Goal: Task Accomplishment & Management: Use online tool/utility

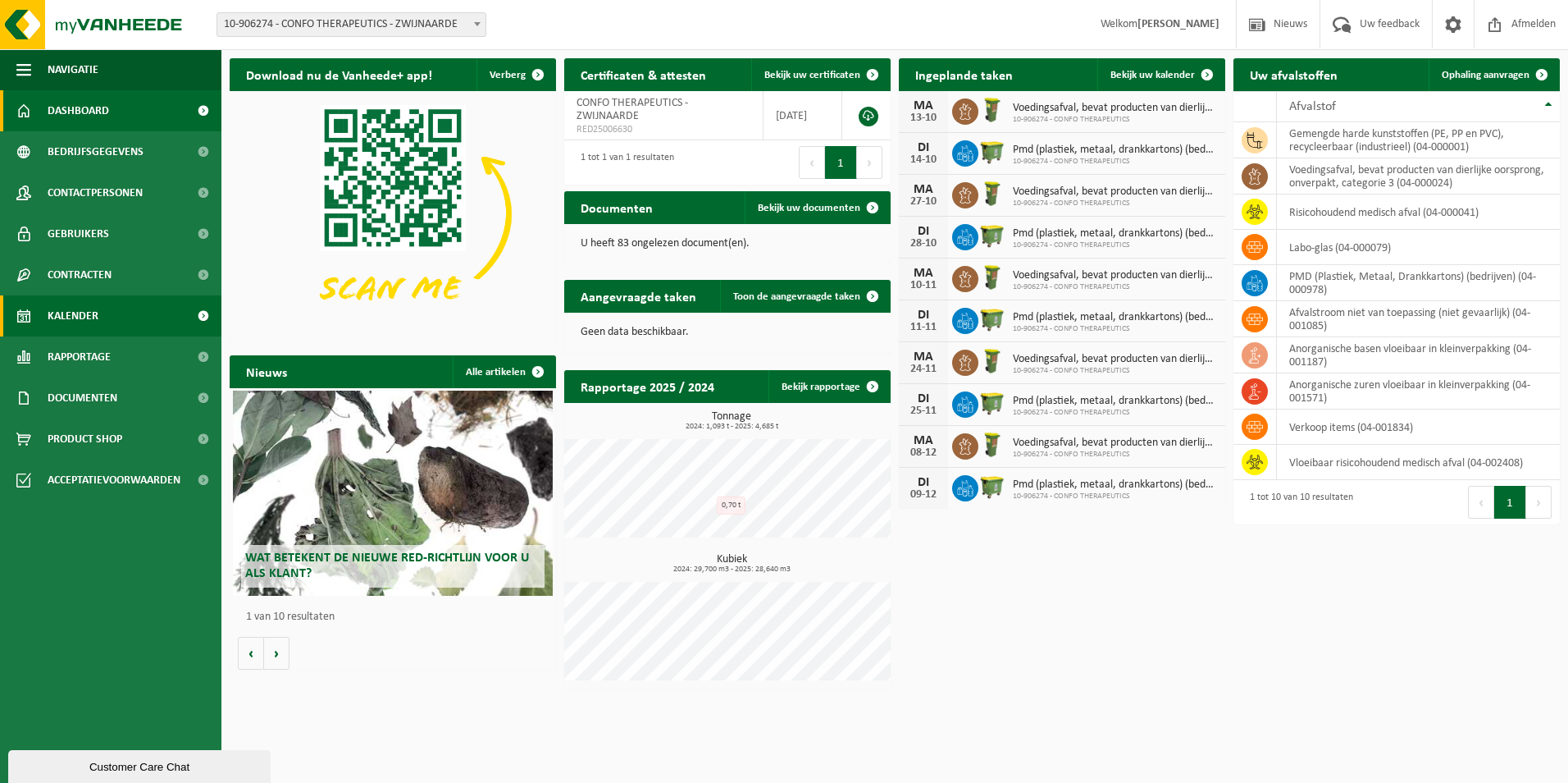
click at [105, 316] on link "Kalender" at bounding box center [110, 316] width 222 height 41
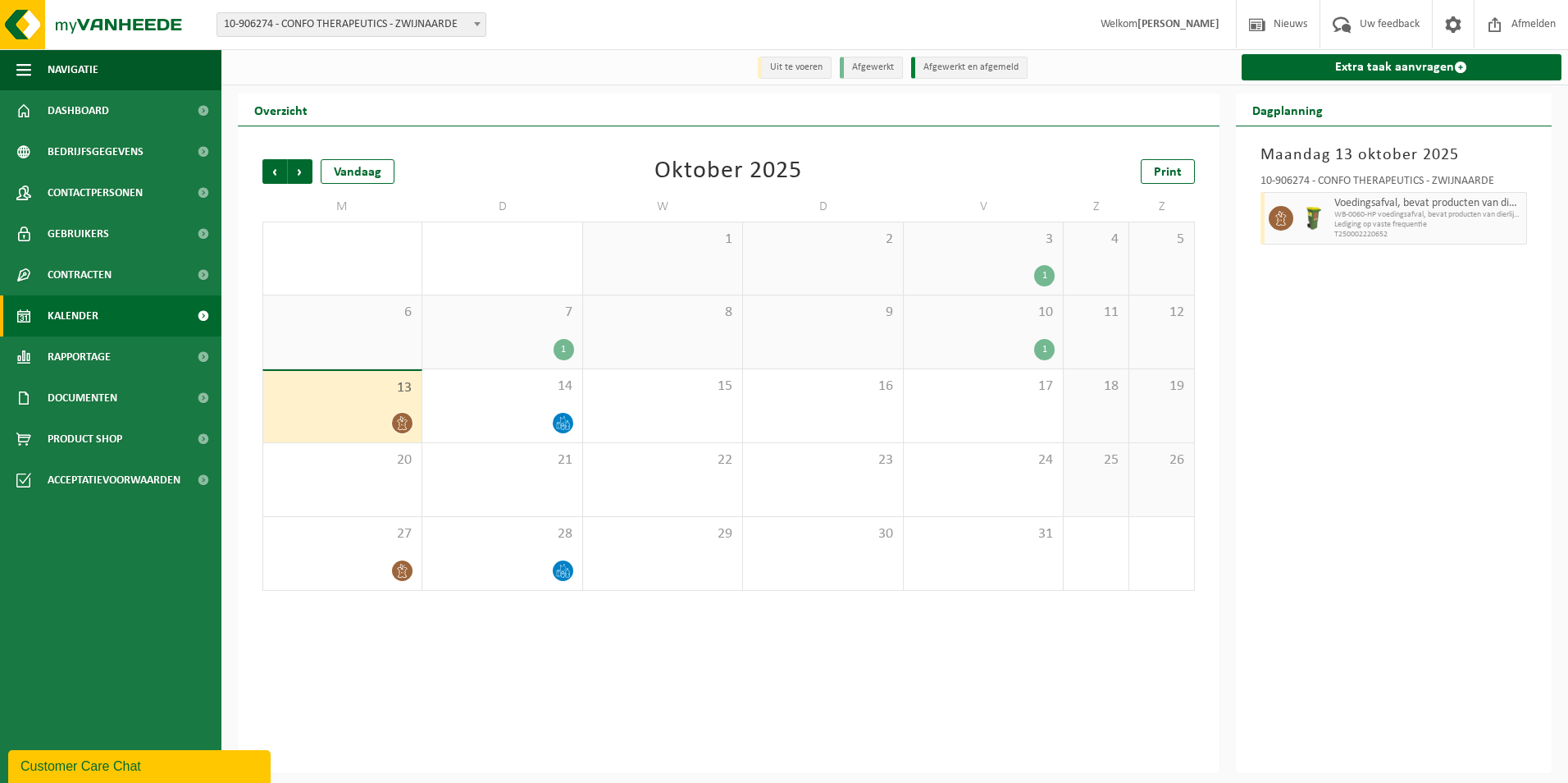
click at [1040, 345] on div "1" at bounding box center [1044, 349] width 21 height 21
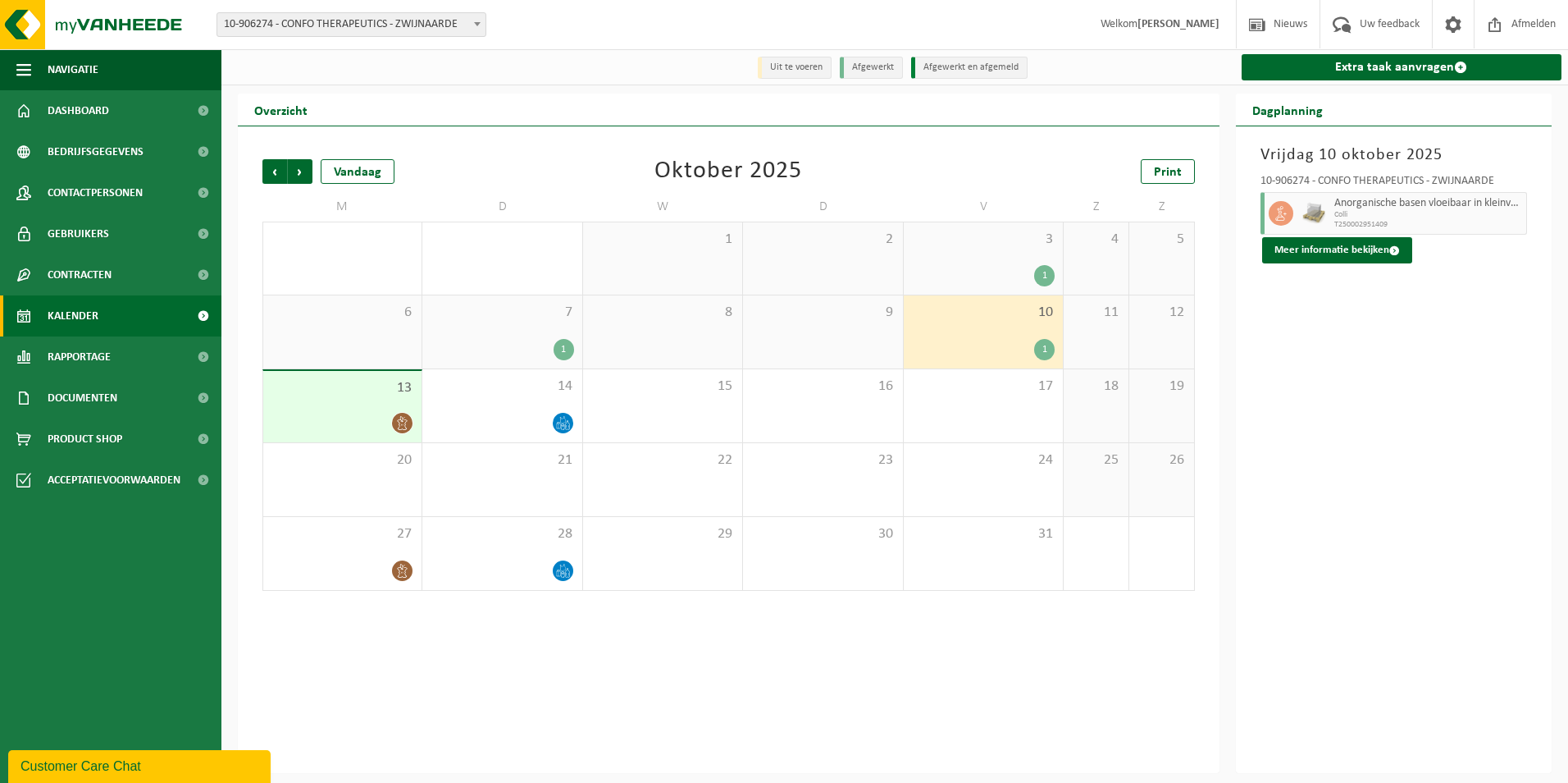
click at [564, 340] on div "1" at bounding box center [564, 349] width 21 height 21
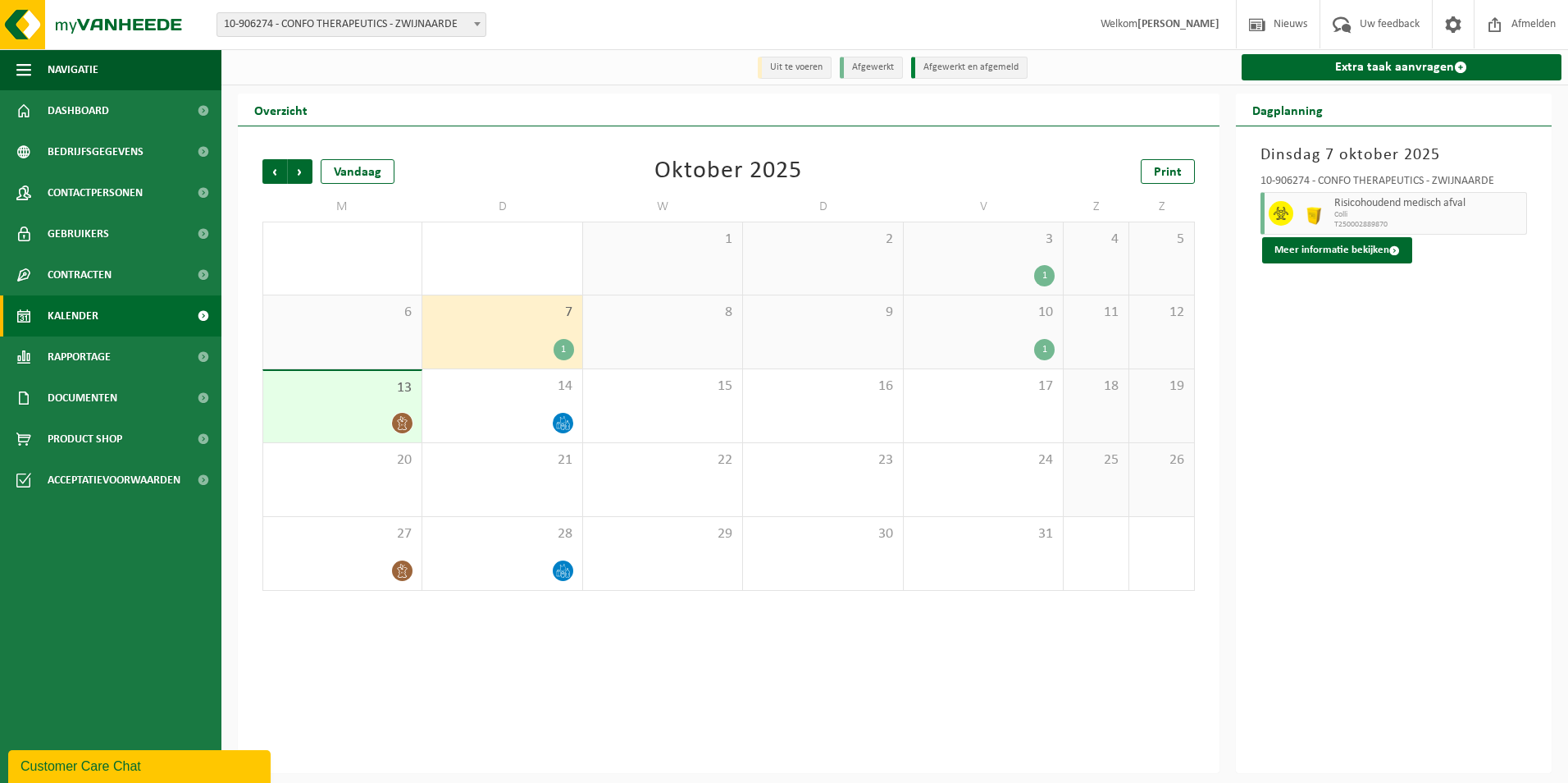
click at [1042, 269] on div "1" at bounding box center [1044, 275] width 21 height 21
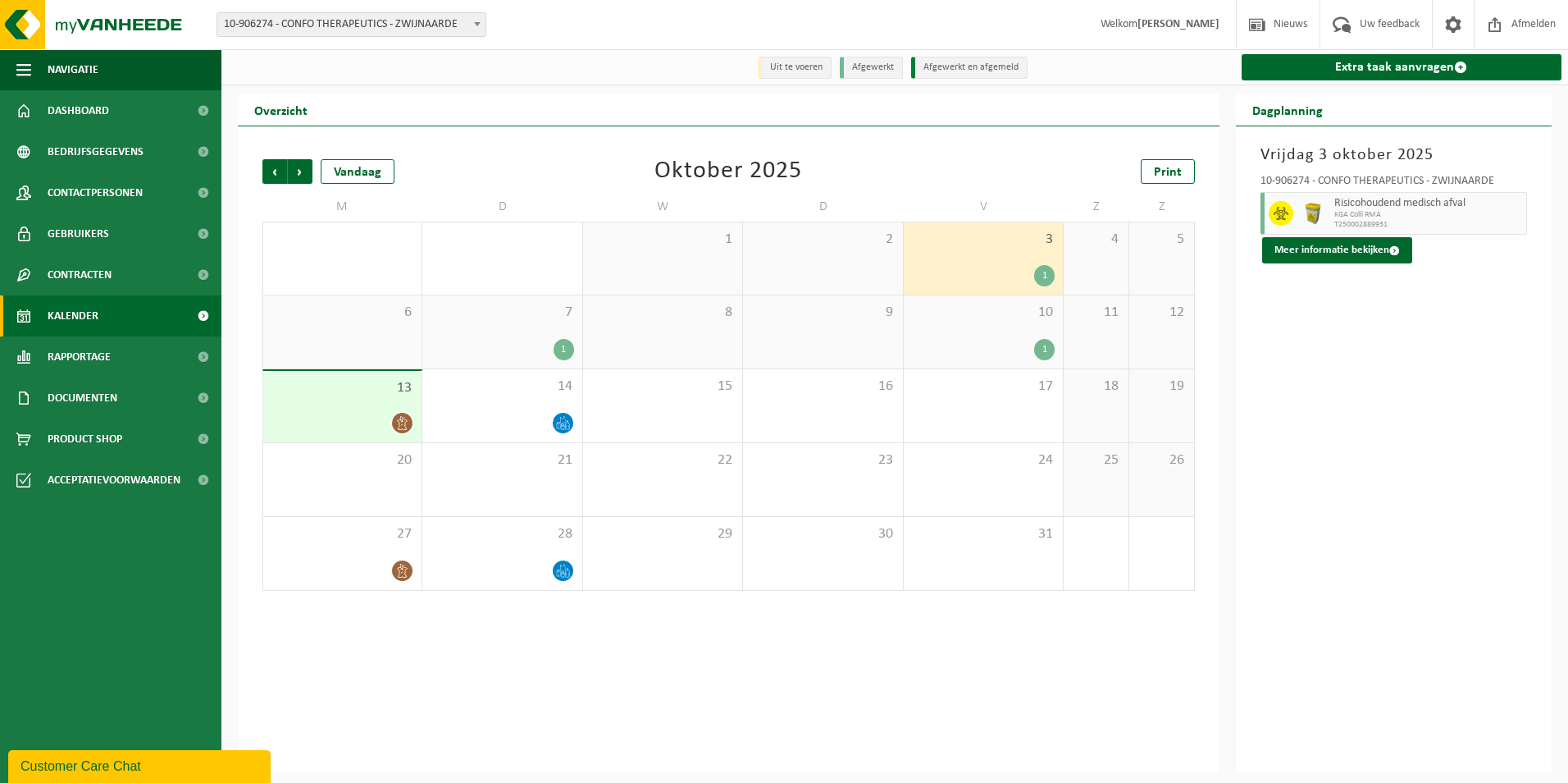
click at [954, 626] on div "Vorige Volgende Vandaag Oktober 2025 Print M D W D V Z Z 29 1 30 1 1 2 3 1 4 5 …" at bounding box center [728, 449] width 981 height 646
click at [791, 69] on li "Uit te voeren" at bounding box center [795, 68] width 74 height 22
drag, startPoint x: 791, startPoint y: 69, endPoint x: 790, endPoint y: 110, distance: 41.0
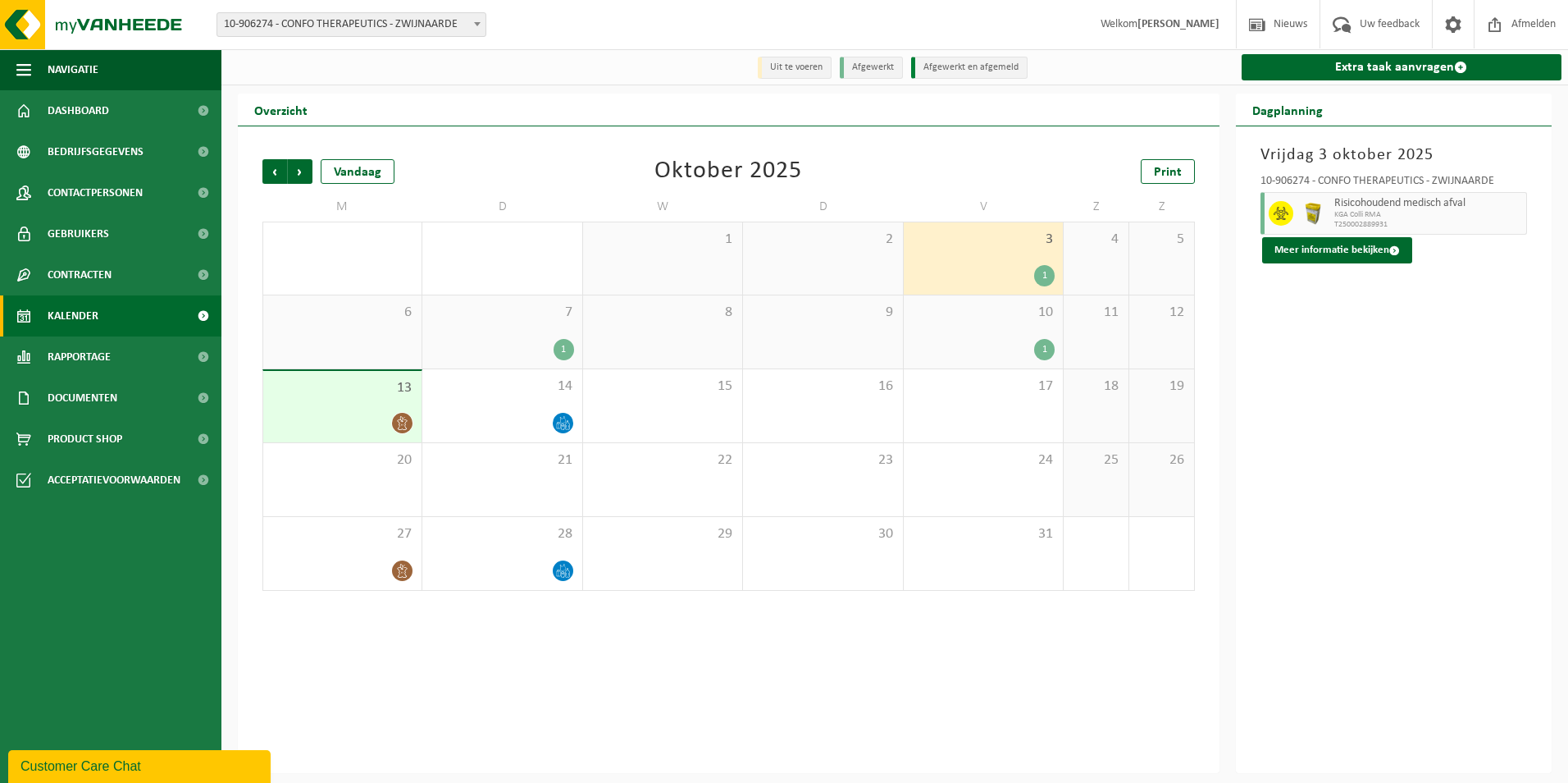
click at [790, 110] on div "Overzicht" at bounding box center [728, 110] width 981 height 33
click at [1382, 63] on link "Extra taak aanvragen" at bounding box center [1402, 68] width 321 height 26
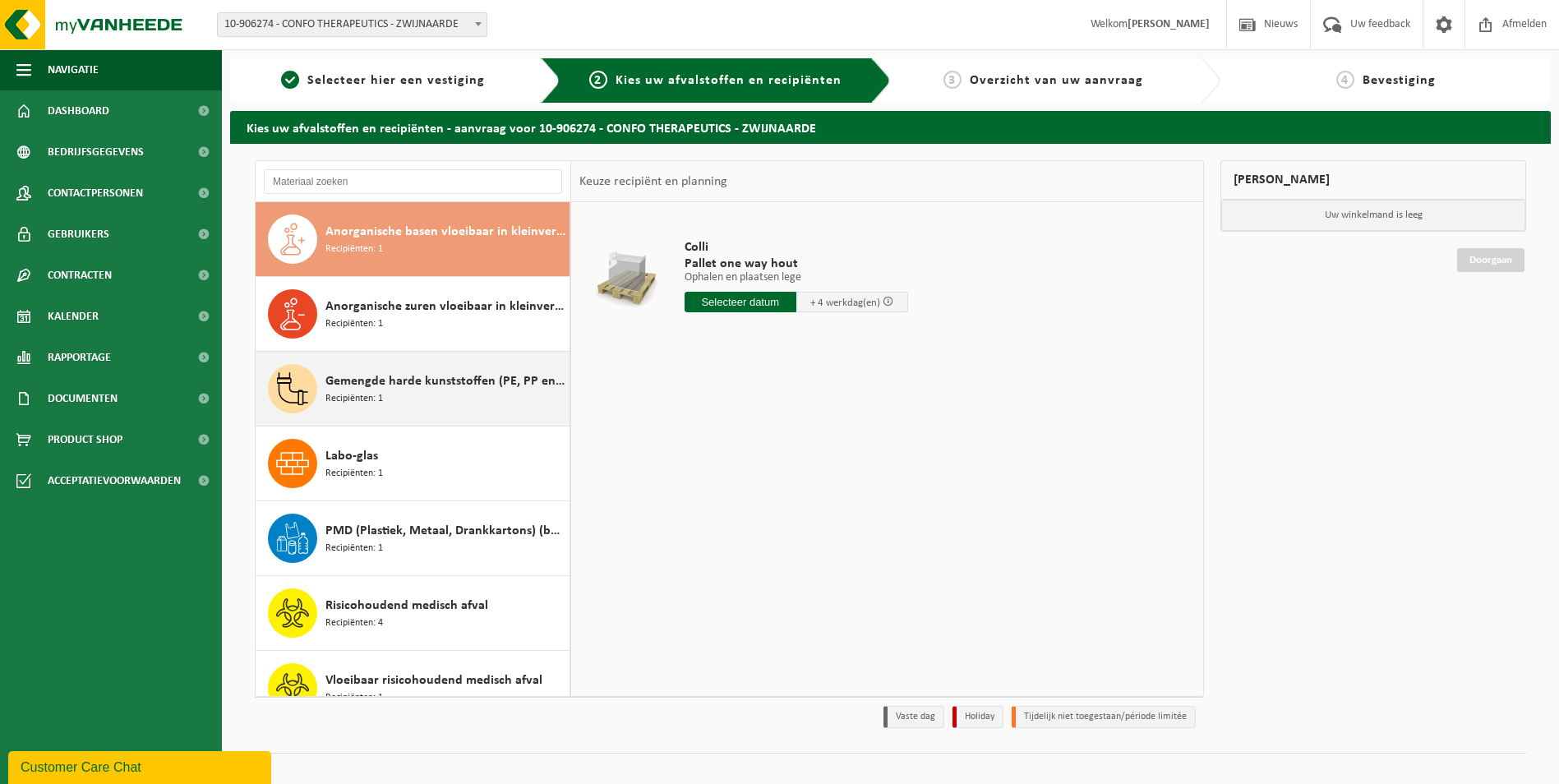
click at [440, 398] on div "Gemengde harde kunststoffen (PE, PP en PVC), recycleerbaar (industrieel) Recipi…" at bounding box center [445, 389] width 240 height 50
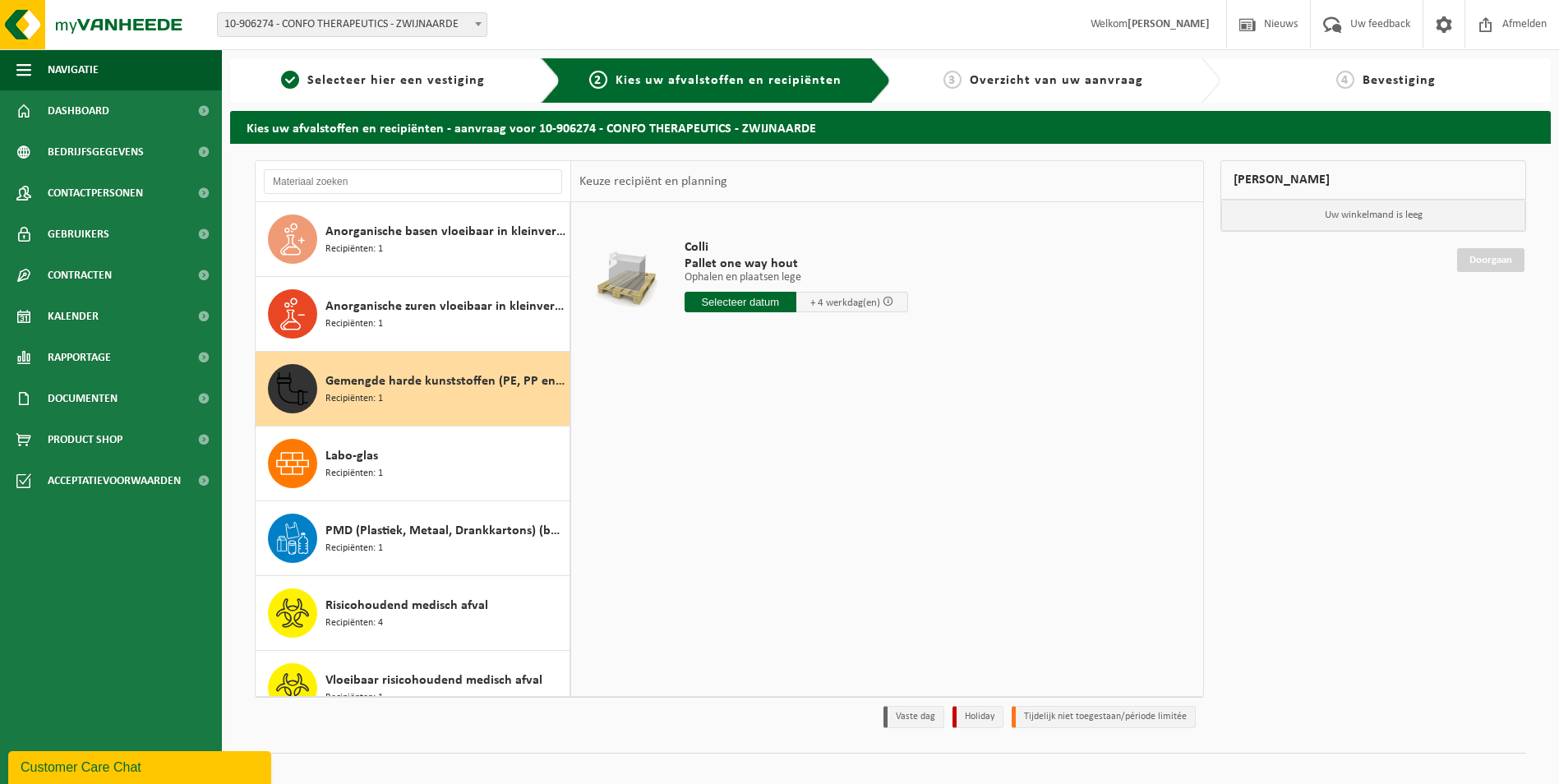
scroll to position [103, 0]
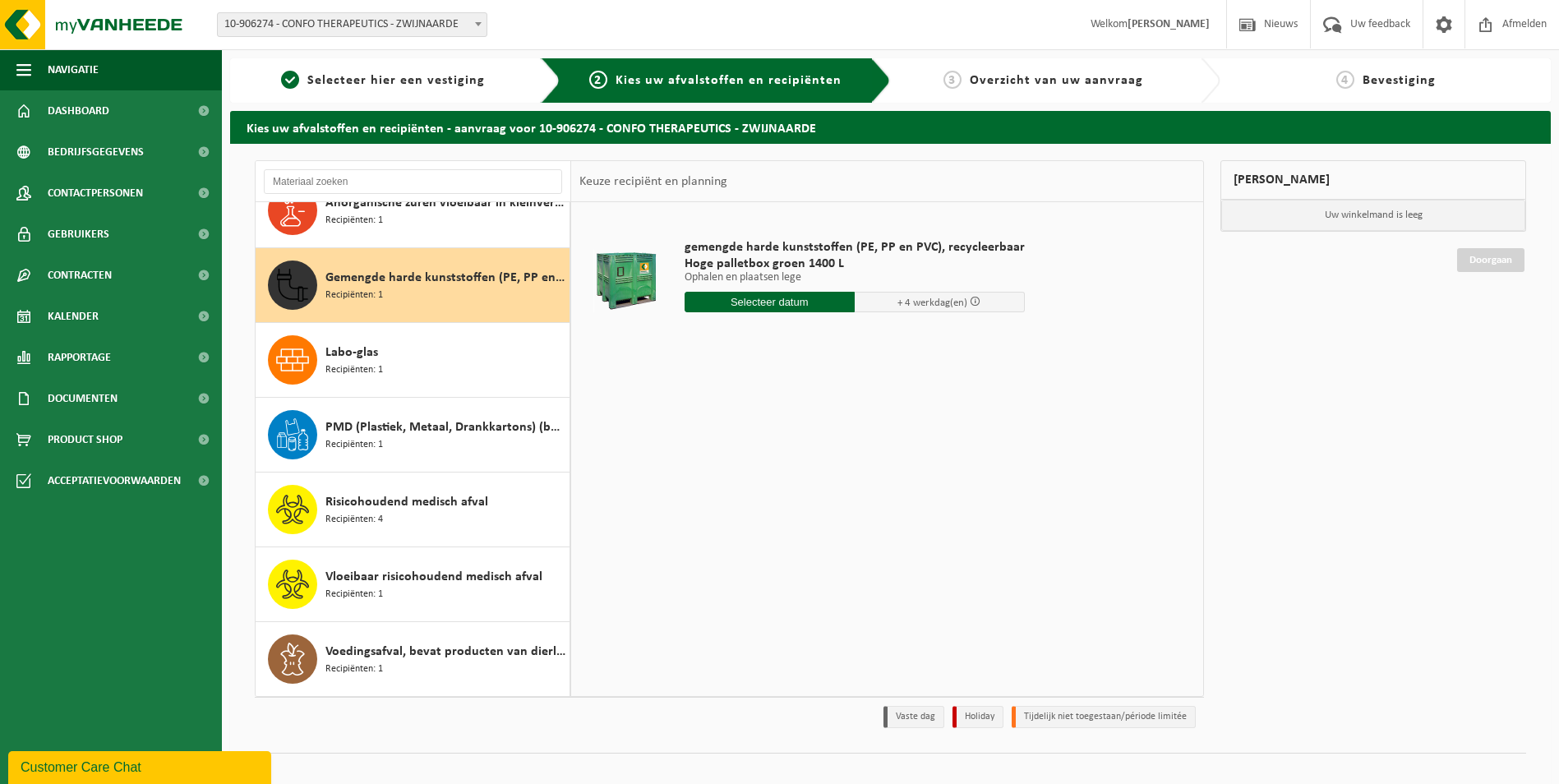
click at [798, 300] on input "text" at bounding box center [770, 301] width 170 height 21
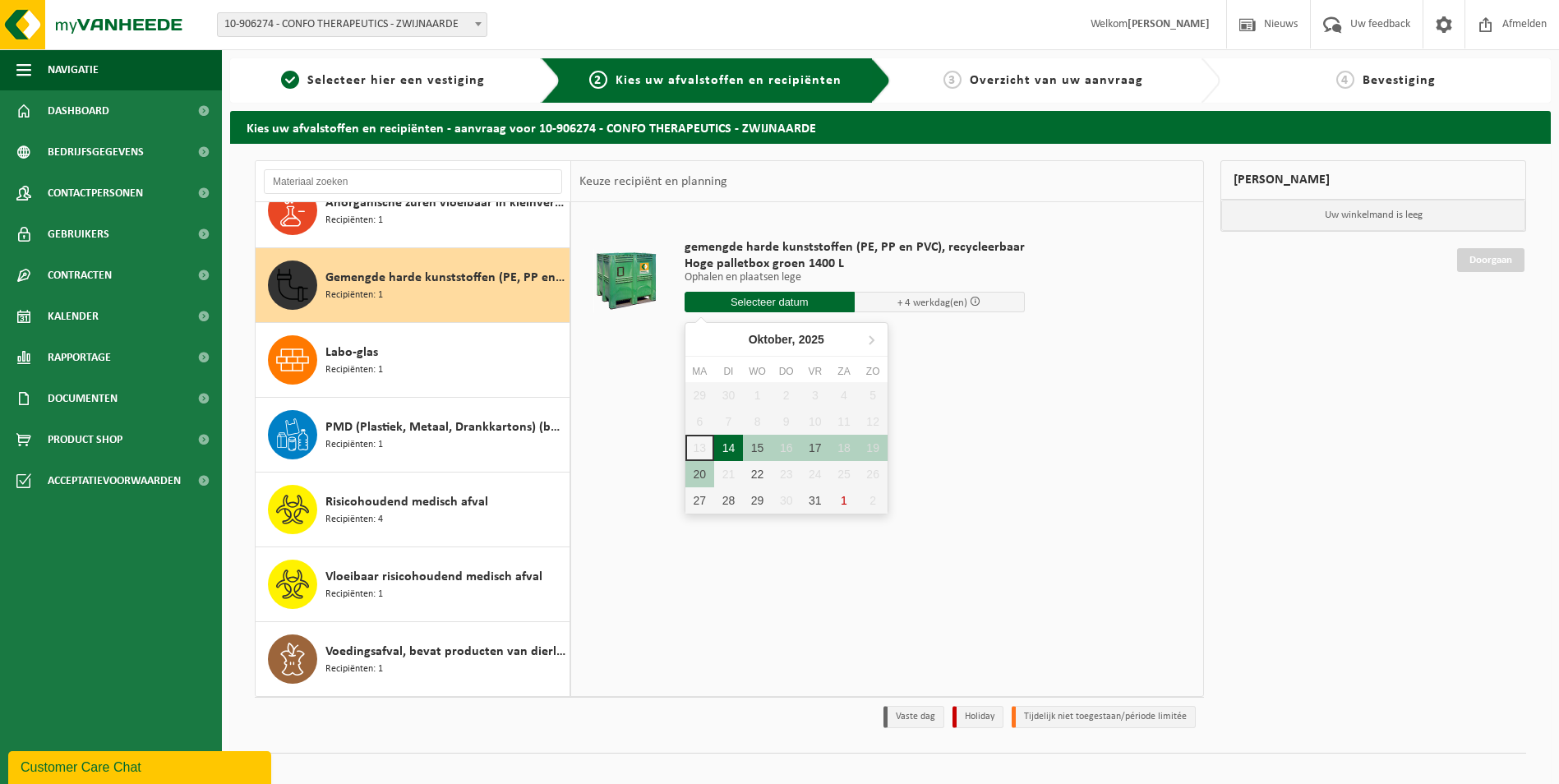
click at [726, 437] on div "14" at bounding box center [728, 448] width 29 height 26
type input "Van 2025-10-14"
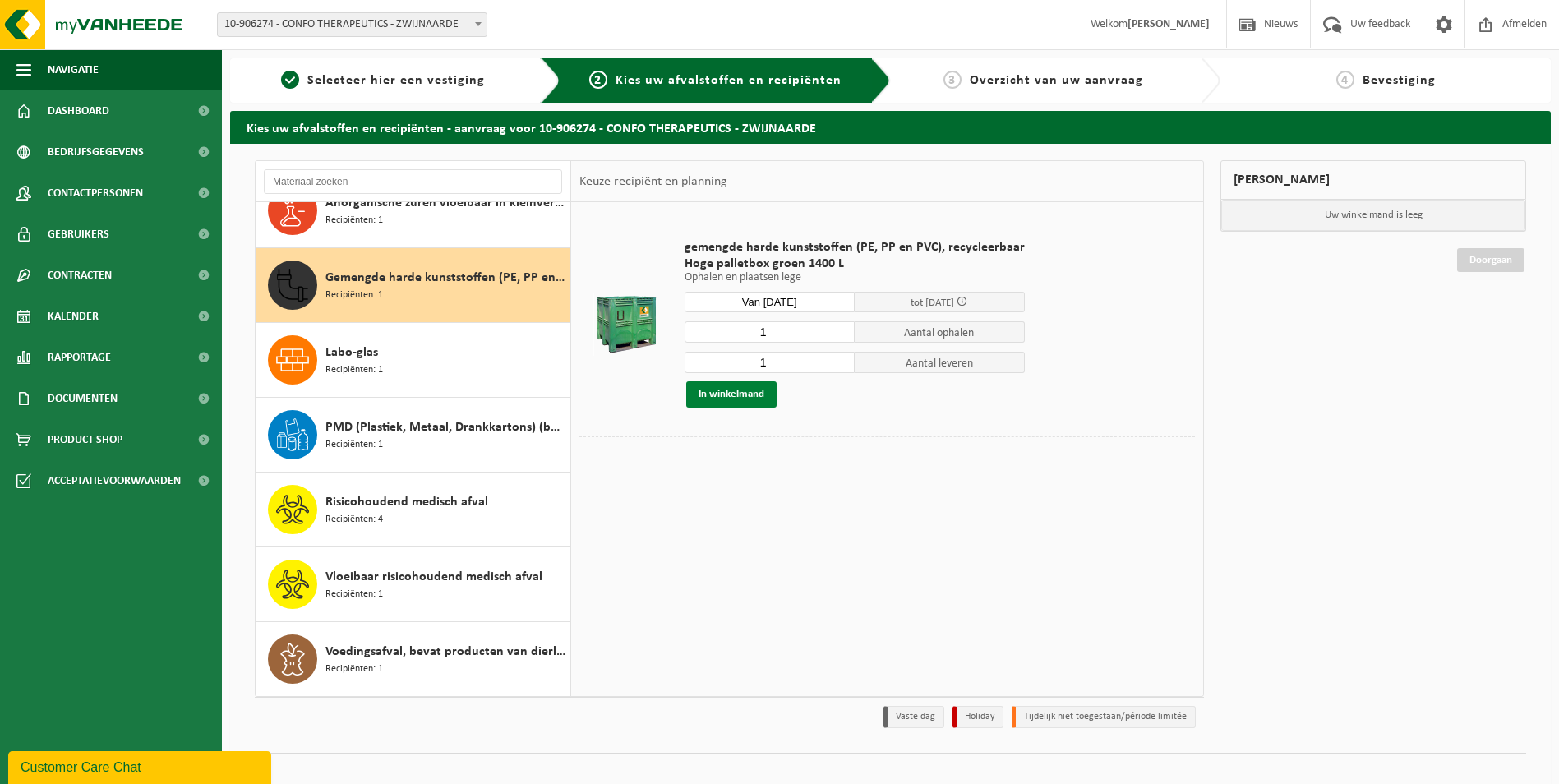
click at [727, 384] on button "In winkelmand" at bounding box center [731, 394] width 90 height 26
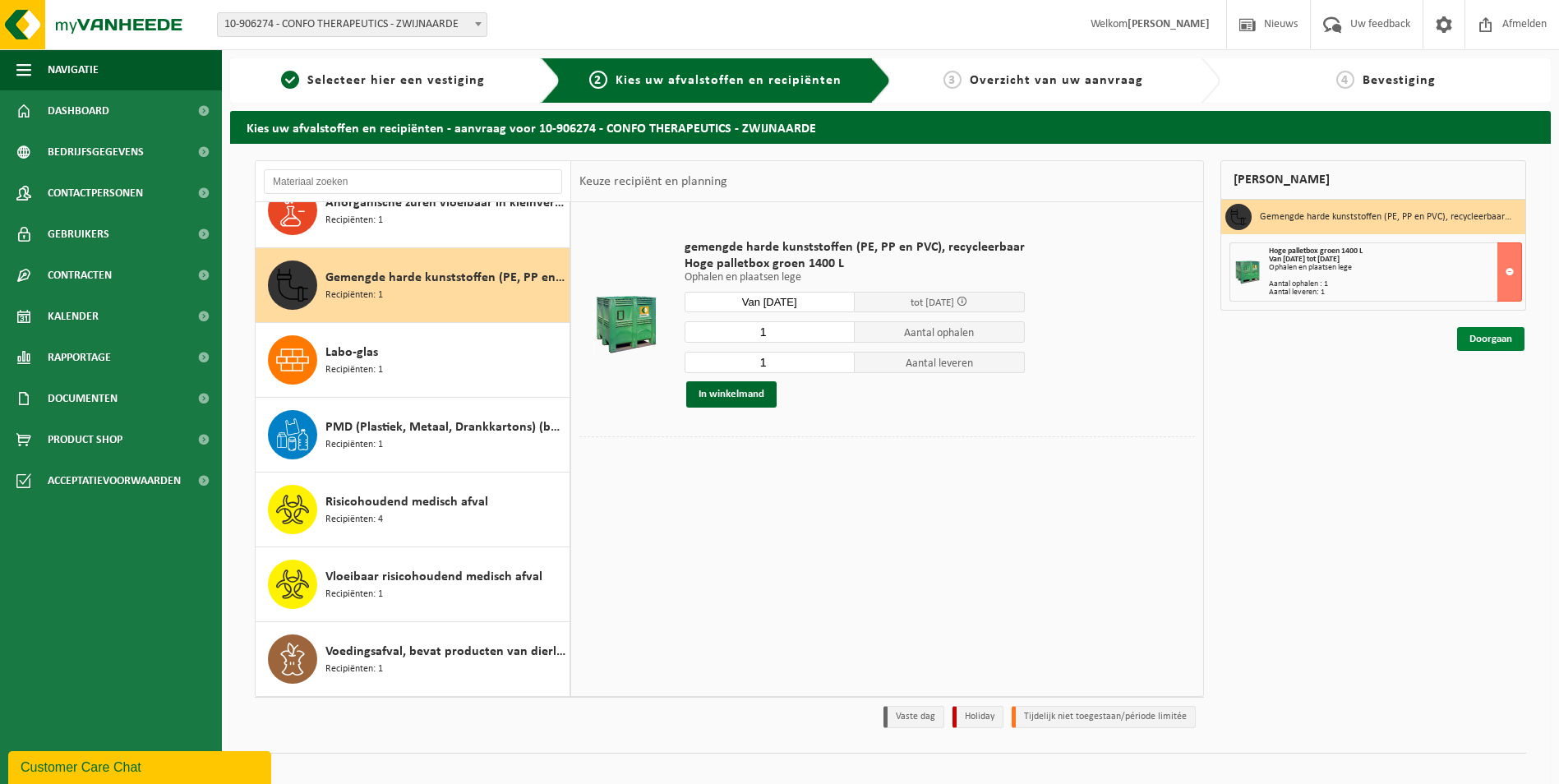
click at [1483, 338] on link "Doorgaan" at bounding box center [1491, 338] width 68 height 24
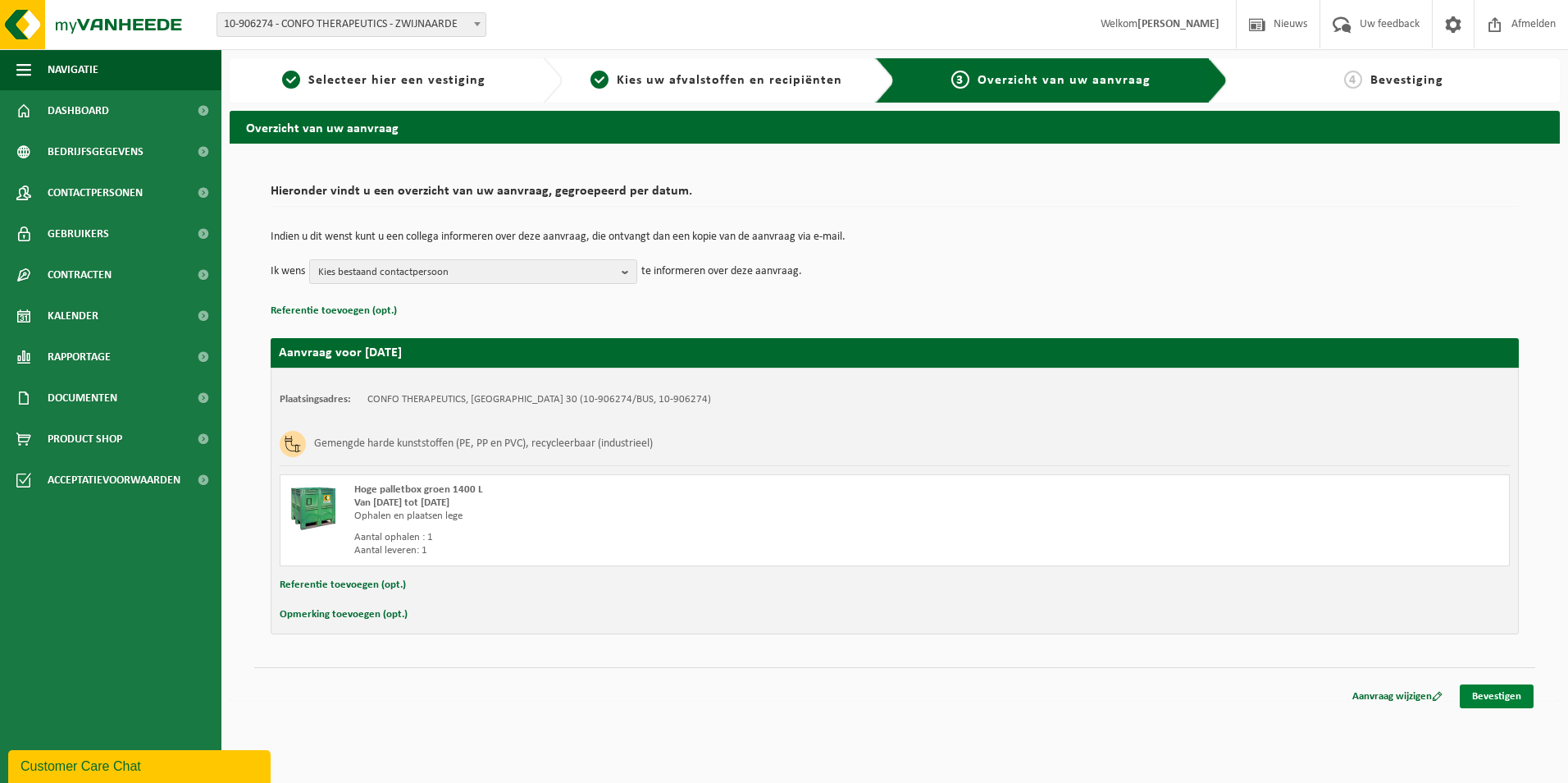
click at [1487, 694] on link "Bevestigen" at bounding box center [1497, 696] width 74 height 24
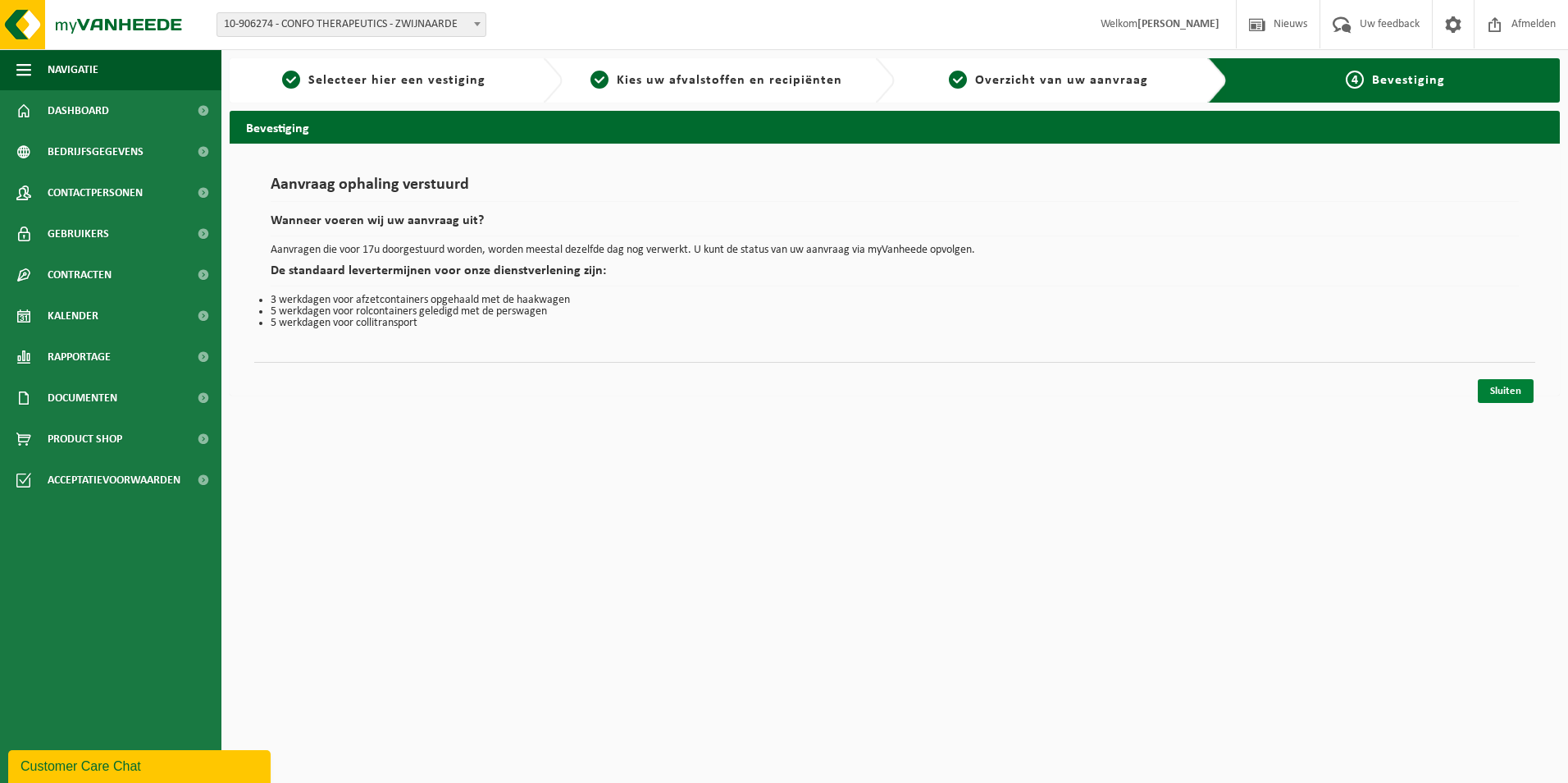
click at [1514, 387] on link "Sluiten" at bounding box center [1506, 391] width 56 height 24
